Goal: Communication & Community: Answer question/provide support

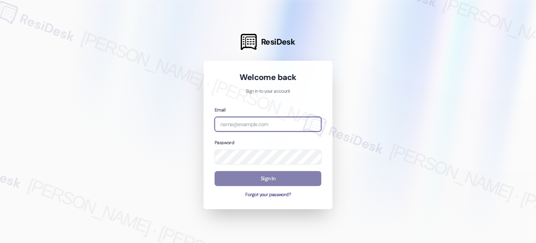
click at [259, 119] on input "email" at bounding box center [268, 124] width 107 height 15
type input "[EMAIL_ADDRESS][PERSON_NAME][PERSON_NAME][DOMAIN_NAME]"
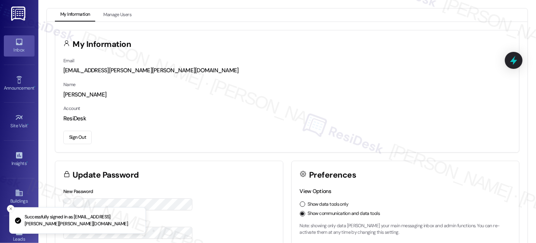
click at [5, 41] on link "Inbox" at bounding box center [19, 45] width 31 height 21
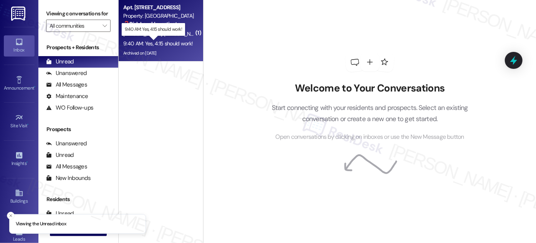
click at [183, 44] on div "9:40 AM: Yes, 4:15 should work! 9:40 AM: Yes, 4:15 should work!" at bounding box center [158, 43] width 70 height 7
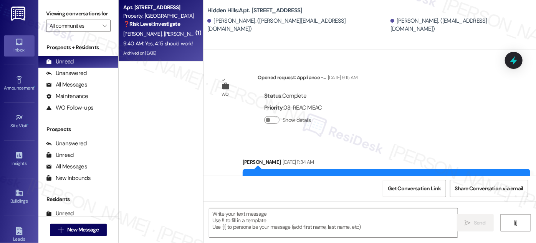
type textarea "Fetching suggested responses. Please feel free to read through the conversation…"
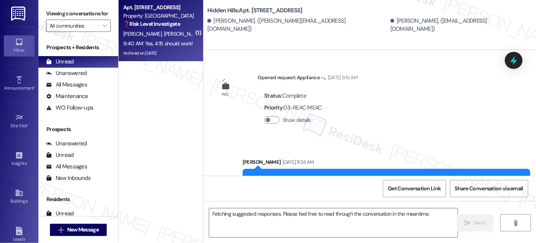
scroll to position [12240, 0]
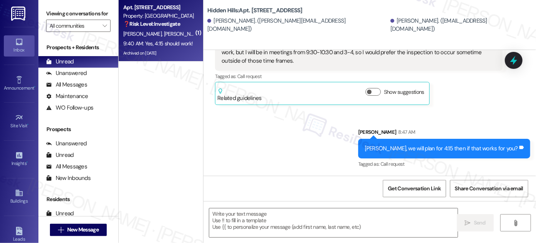
click at [424, 144] on div "[PERSON_NAME], we will plan for 4:15 then if that works for you?" at bounding box center [441, 148] width 153 height 8
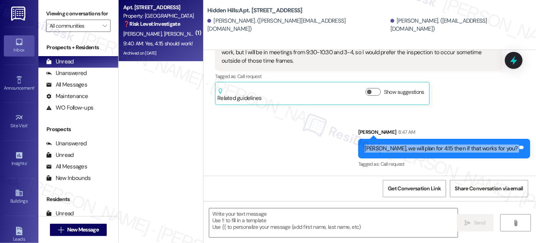
click at [424, 144] on div "[PERSON_NAME], we will plan for 4:15 then if that works for you?" at bounding box center [441, 148] width 153 height 8
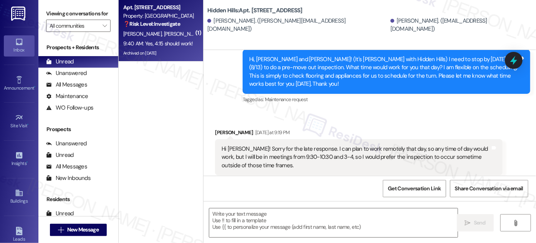
click at [262, 145] on div "Hi [PERSON_NAME]! Sorry for the late response. I can plan to work remotely that…" at bounding box center [356, 157] width 269 height 25
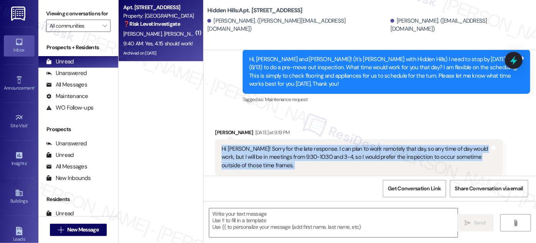
click at [262, 145] on div "Hi [PERSON_NAME]! Sorry for the late response. I can plan to work remotely that…" at bounding box center [356, 157] width 269 height 25
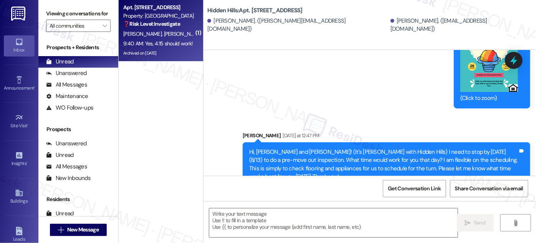
scroll to position [12031, 0]
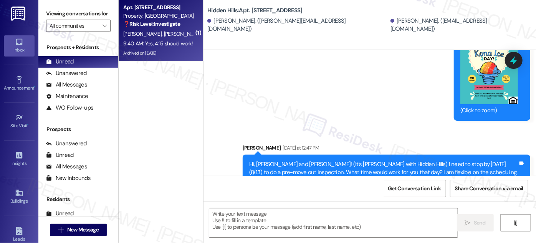
click at [301, 160] on div "Hi, [PERSON_NAME] and [PERSON_NAME]! (It's [PERSON_NAME] with Hidden Hills) I n…" at bounding box center [383, 176] width 269 height 33
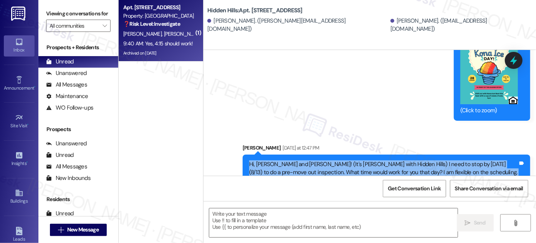
click at [301, 160] on div "Hi, [PERSON_NAME] and [PERSON_NAME]! (It's [PERSON_NAME] with Hidden Hills) I n…" at bounding box center [383, 176] width 269 height 33
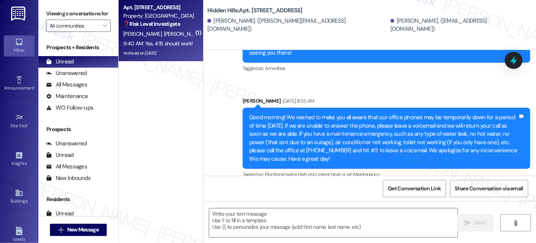
scroll to position [11682, 0]
